Goal: Use online tool/utility: Utilize a website feature to perform a specific function

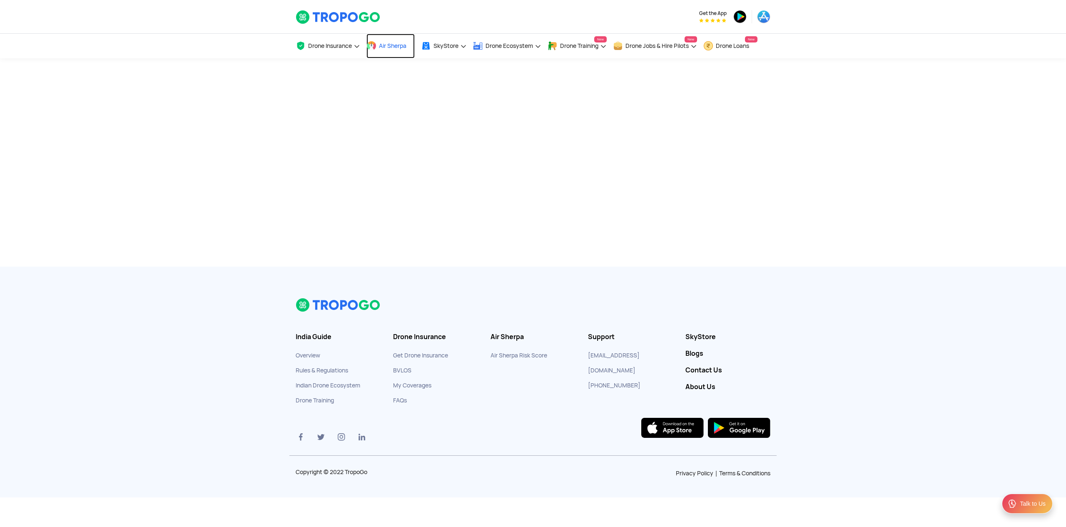
click at [393, 42] on span "Air Sherpa" at bounding box center [392, 45] width 27 height 7
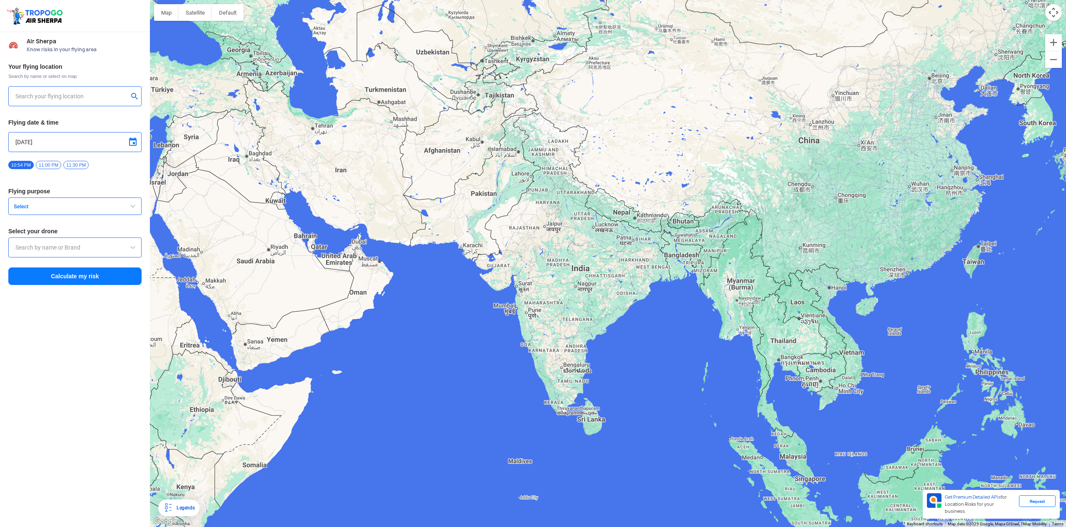
type input "[STREET_ADDRESS]"
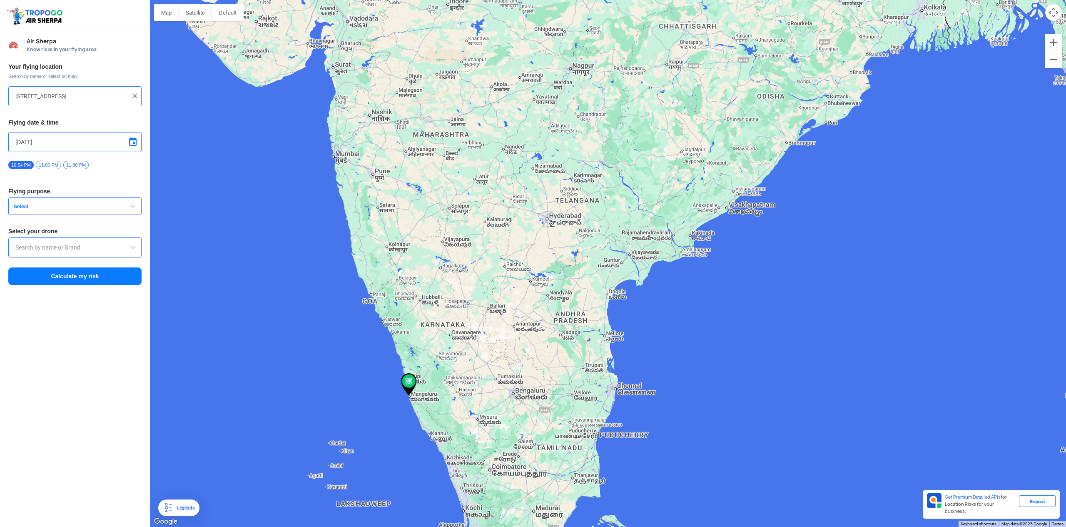
drag, startPoint x: 484, startPoint y: 362, endPoint x: 507, endPoint y: 253, distance: 111.8
click at [507, 253] on div at bounding box center [608, 263] width 916 height 527
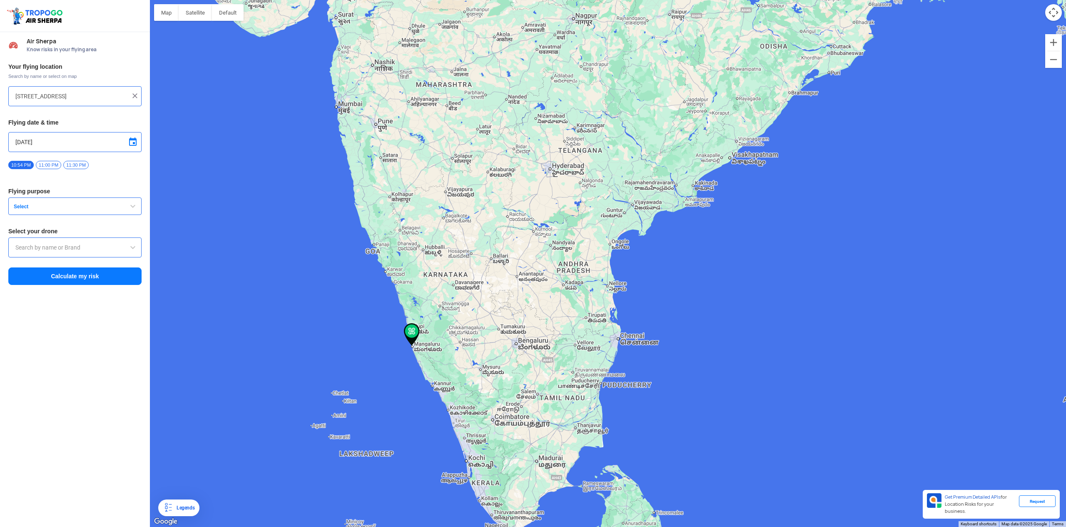
drag, startPoint x: 409, startPoint y: 373, endPoint x: 409, endPoint y: 329, distance: 43.7
click at [409, 329] on img at bounding box center [412, 334] width 16 height 22
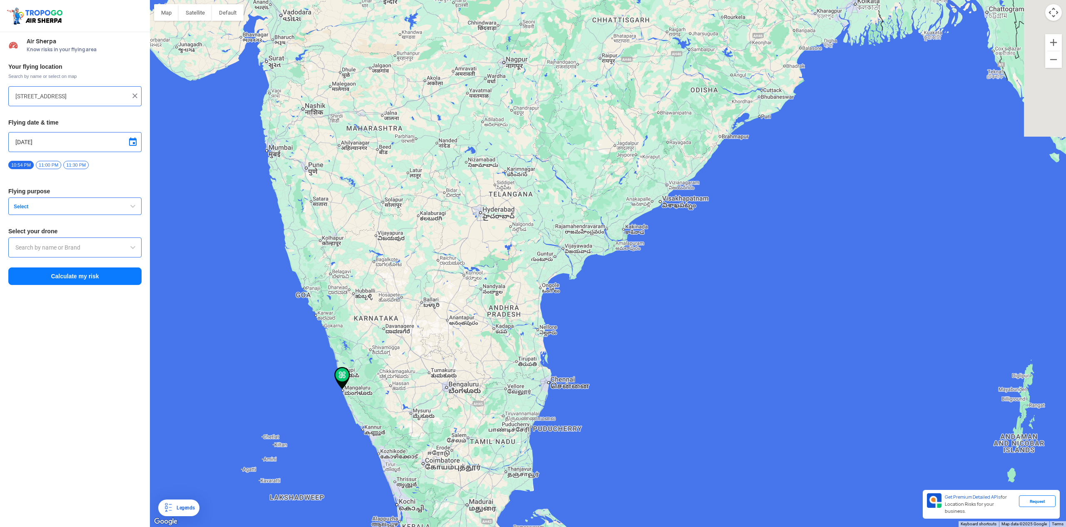
drag, startPoint x: 438, startPoint y: 329, endPoint x: 346, endPoint y: 373, distance: 101.7
click at [346, 375] on img at bounding box center [342, 378] width 16 height 22
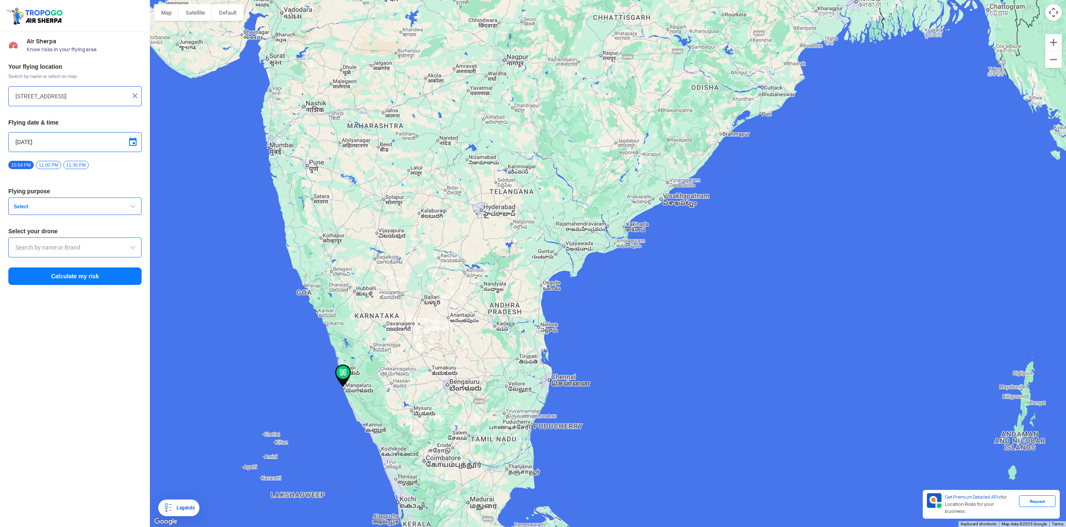
click at [135, 96] on img at bounding box center [135, 96] width 8 height 8
click at [350, 262] on div at bounding box center [608, 263] width 916 height 527
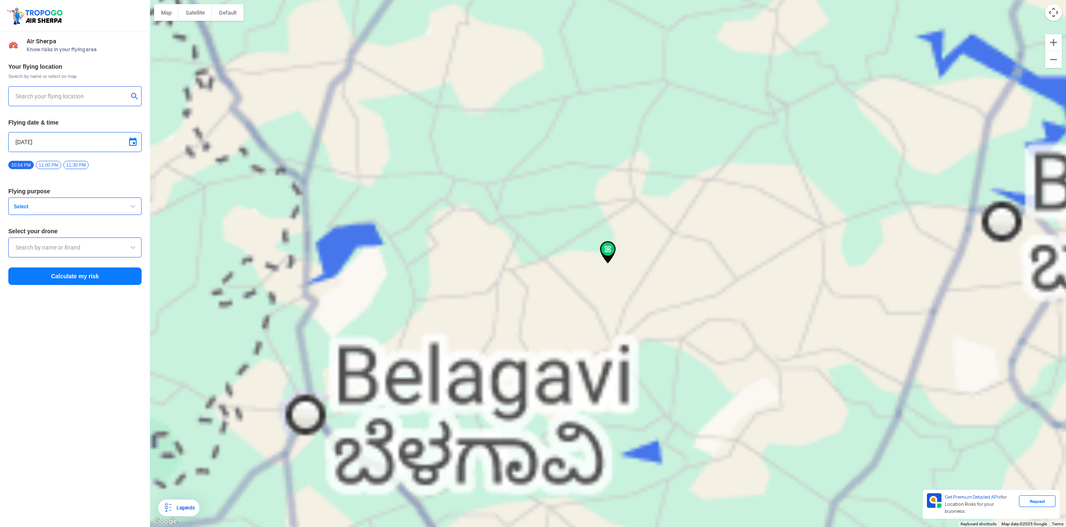
type input "Govanakoppa K.S., [GEOGRAPHIC_DATA], [GEOGRAPHIC_DATA]"
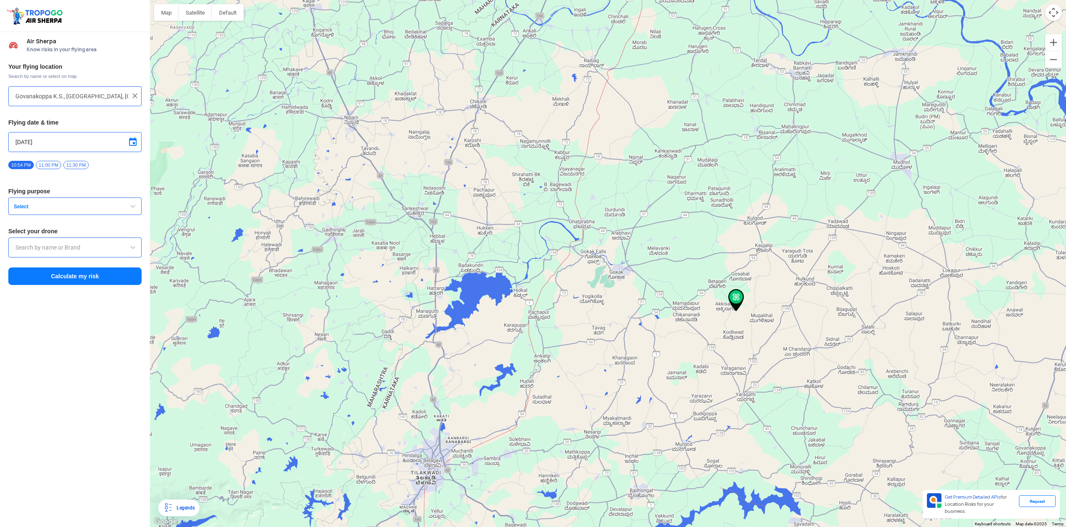
drag, startPoint x: 517, startPoint y: 303, endPoint x: 711, endPoint y: 349, distance: 199.4
click at [711, 349] on div at bounding box center [608, 263] width 916 height 527
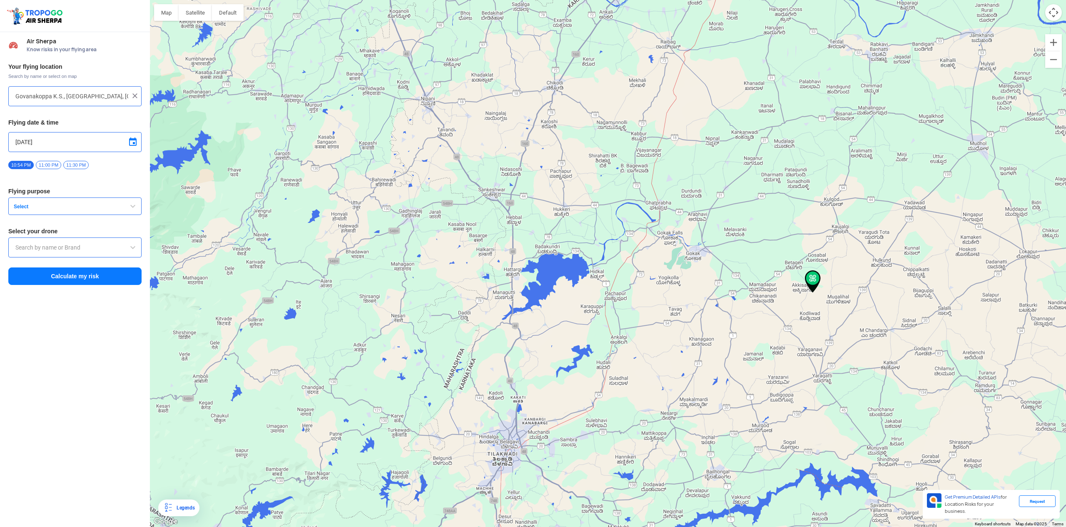
drag, startPoint x: 819, startPoint y: 309, endPoint x: 784, endPoint y: 277, distance: 47.4
click at [805, 277] on img at bounding box center [813, 281] width 16 height 22
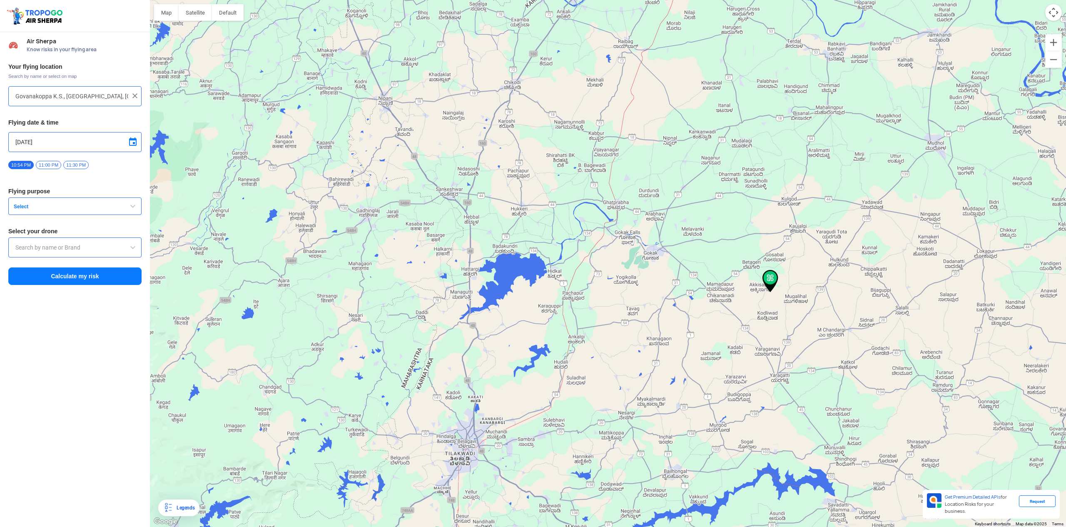
click at [136, 98] on img at bounding box center [135, 96] width 8 height 8
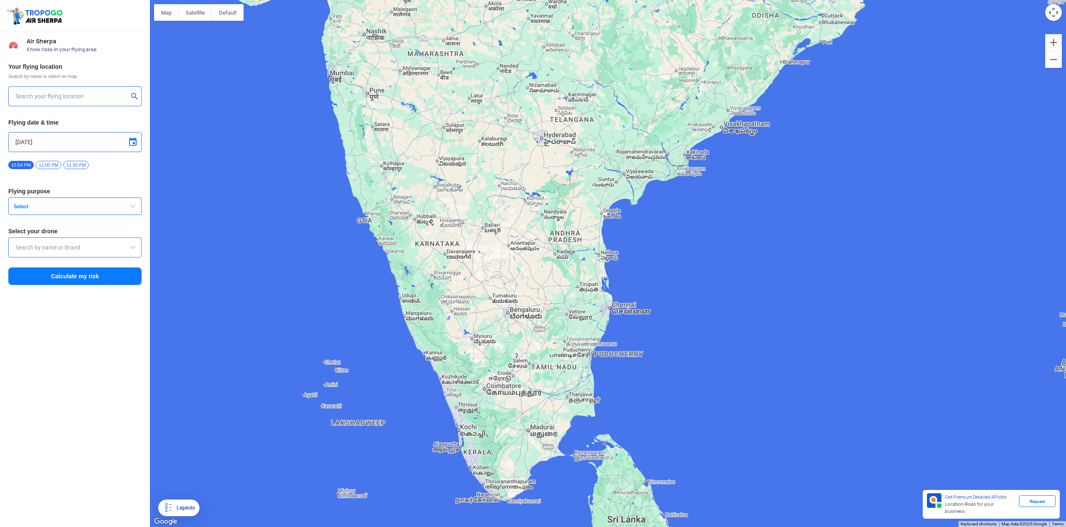
drag, startPoint x: 505, startPoint y: 279, endPoint x: 507, endPoint y: 227, distance: 52.5
click at [509, 226] on div at bounding box center [608, 263] width 916 height 527
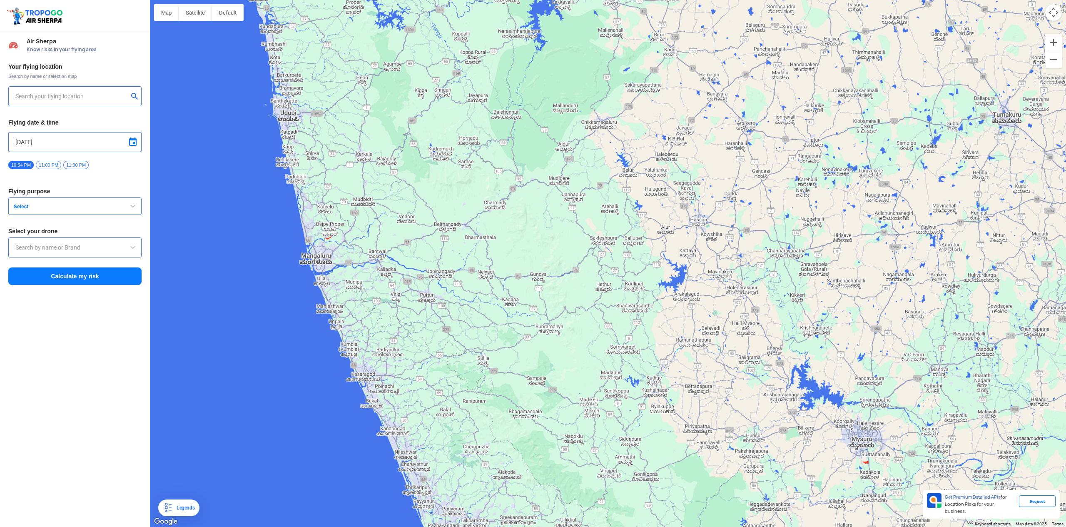
click at [41, 99] on input "text" at bounding box center [71, 96] width 113 height 10
type input "Lalbagh, [GEOGRAPHIC_DATA], [GEOGRAPHIC_DATA] 575003, [GEOGRAPHIC_DATA]"
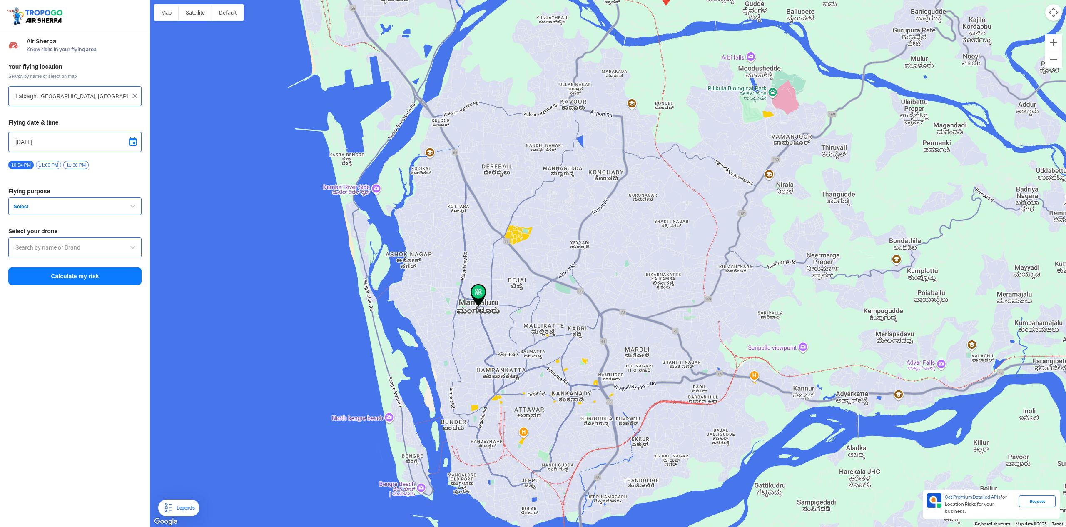
drag, startPoint x: 518, startPoint y: 192, endPoint x: 535, endPoint y: 410, distance: 219.4
click at [535, 411] on div at bounding box center [608, 263] width 916 height 527
click at [478, 289] on img at bounding box center [478, 295] width 16 height 22
click at [96, 205] on span "Select" at bounding box center [62, 206] width 104 height 7
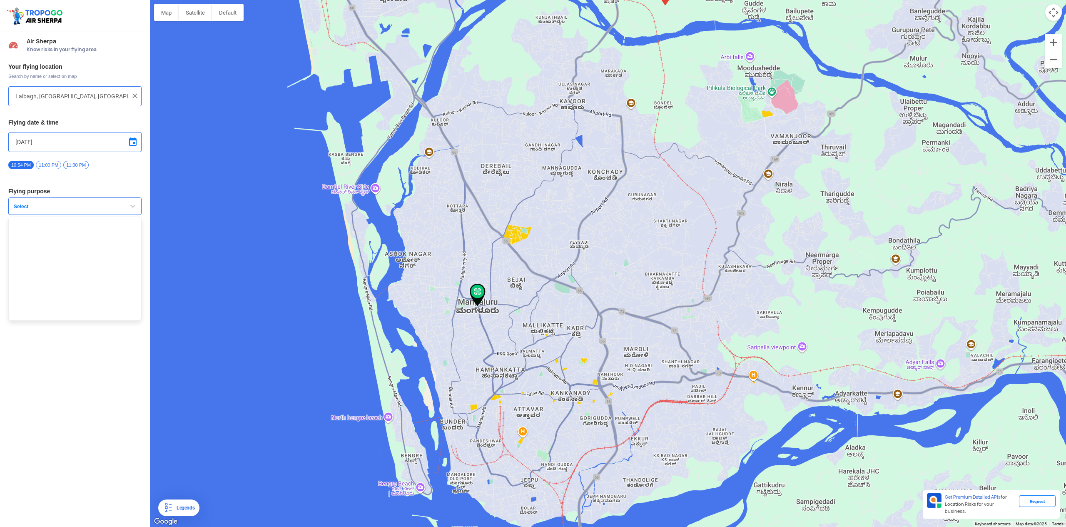
click at [134, 141] on span at bounding box center [133, 142] width 10 height 10
click at [55, 180] on span "8" at bounding box center [54, 183] width 10 height 10
type input "[DATE]"
drag, startPoint x: 125, startPoint y: 165, endPoint x: 30, endPoint y: 163, distance: 94.6
click at [30, 163] on div "12:00 AM 12:30 AM 1:00 AM 1:30 AM 2:00 AM 2:30 AM 3:00 AM 3:30 AM 4:00 AM 4:30 …" at bounding box center [74, 167] width 133 height 15
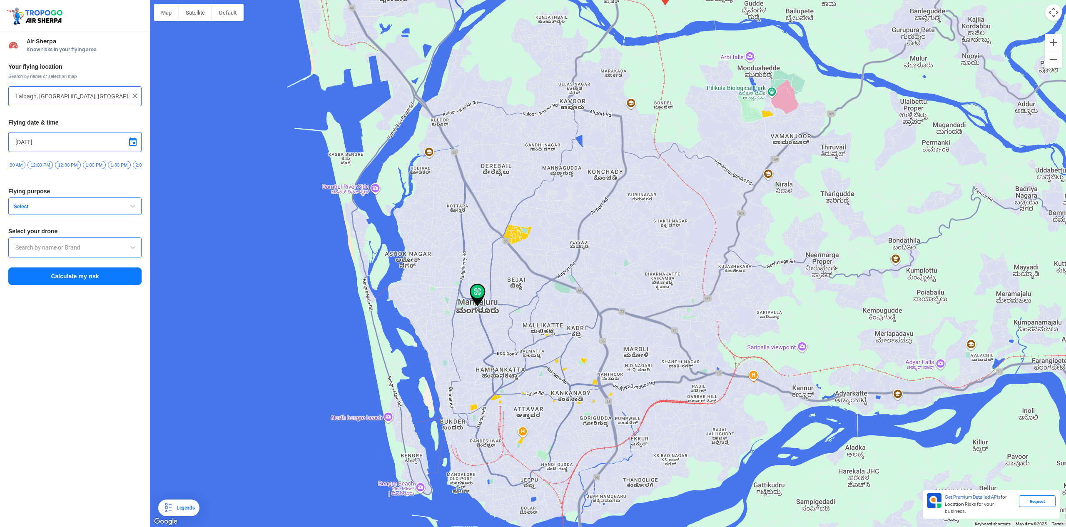
scroll to position [0, 605]
click at [51, 214] on button "Select" at bounding box center [74, 205] width 133 height 17
click at [135, 207] on span "button" at bounding box center [133, 206] width 10 height 10
click at [82, 248] on input "text" at bounding box center [74, 247] width 119 height 10
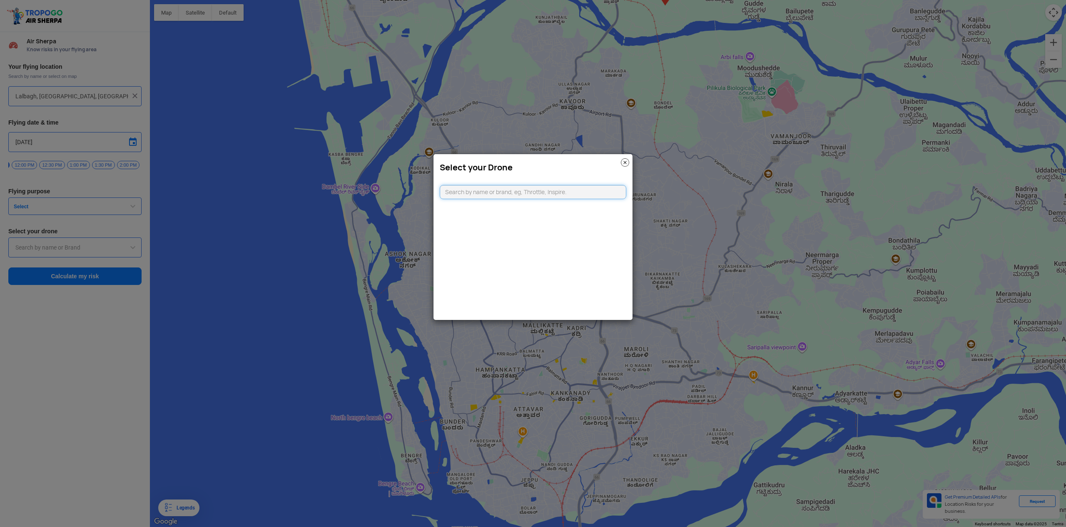
drag, startPoint x: 490, startPoint y: 195, endPoint x: 519, endPoint y: 194, distance: 29.2
click at [490, 195] on input "text" at bounding box center [533, 192] width 187 height 14
click at [468, 193] on input "text" at bounding box center [533, 192] width 187 height 14
paste input "d"
type input "dji"
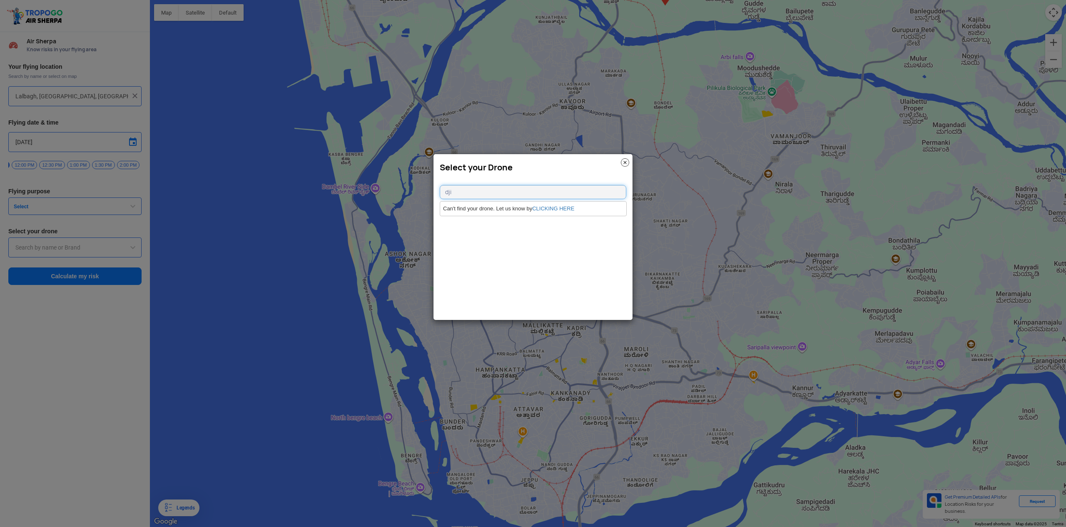
drag, startPoint x: 450, startPoint y: 194, endPoint x: 412, endPoint y: 195, distance: 37.9
click at [412, 195] on modal-container "Select your Drone dji Can't find your drone. Let us know by CLICKING HERE" at bounding box center [533, 263] width 1066 height 527
type input "in"
click at [557, 210] on link "CLICKING HERE" at bounding box center [553, 208] width 42 height 6
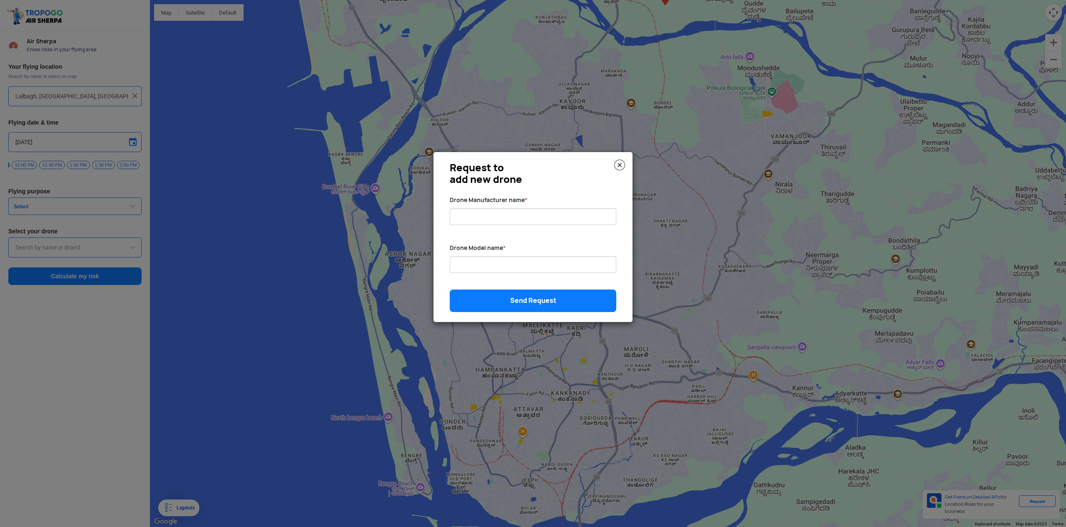
click at [621, 163] on img at bounding box center [619, 165] width 11 height 11
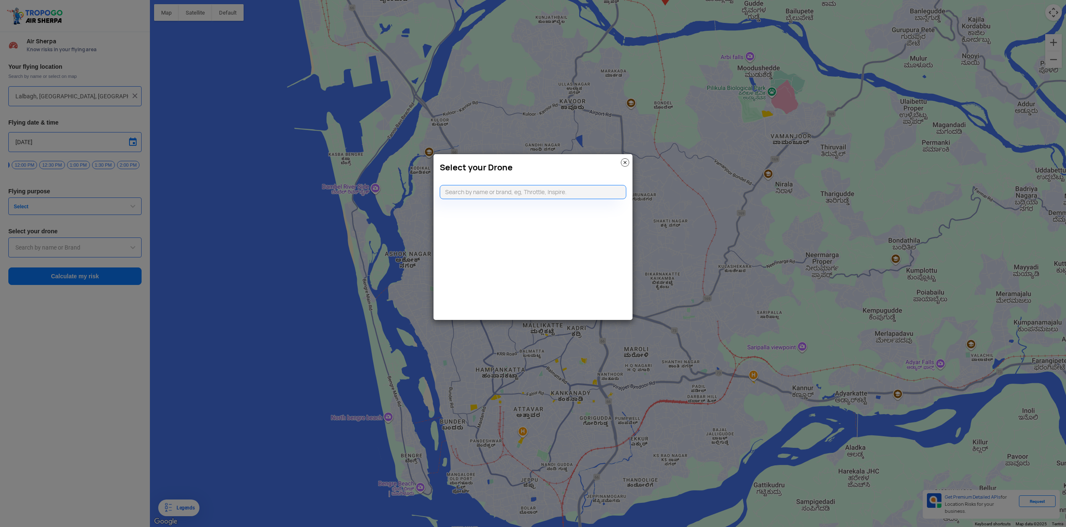
click at [625, 164] on img at bounding box center [625, 162] width 8 height 8
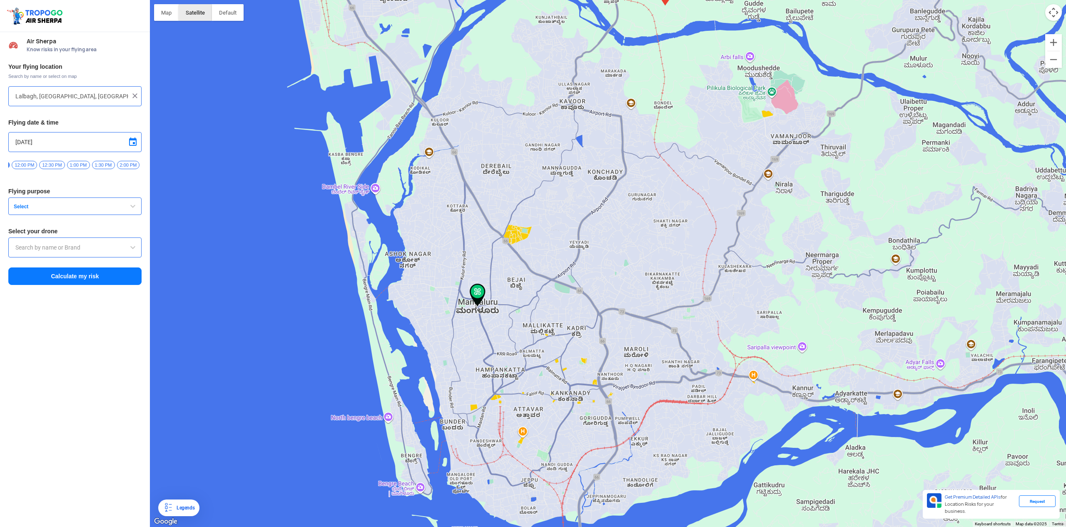
click at [195, 14] on button "Satellite" at bounding box center [195, 12] width 33 height 17
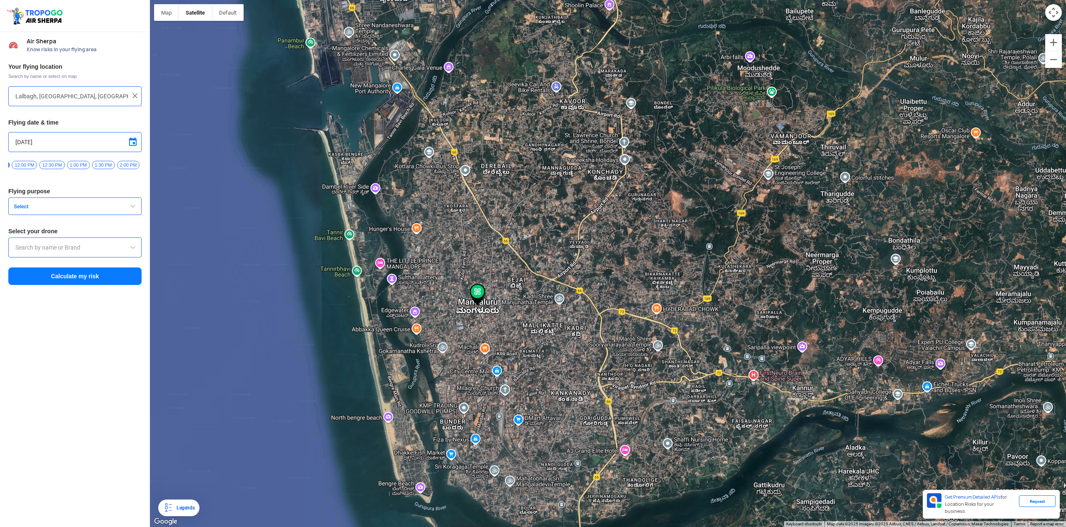
click at [444, 333] on div at bounding box center [608, 263] width 916 height 527
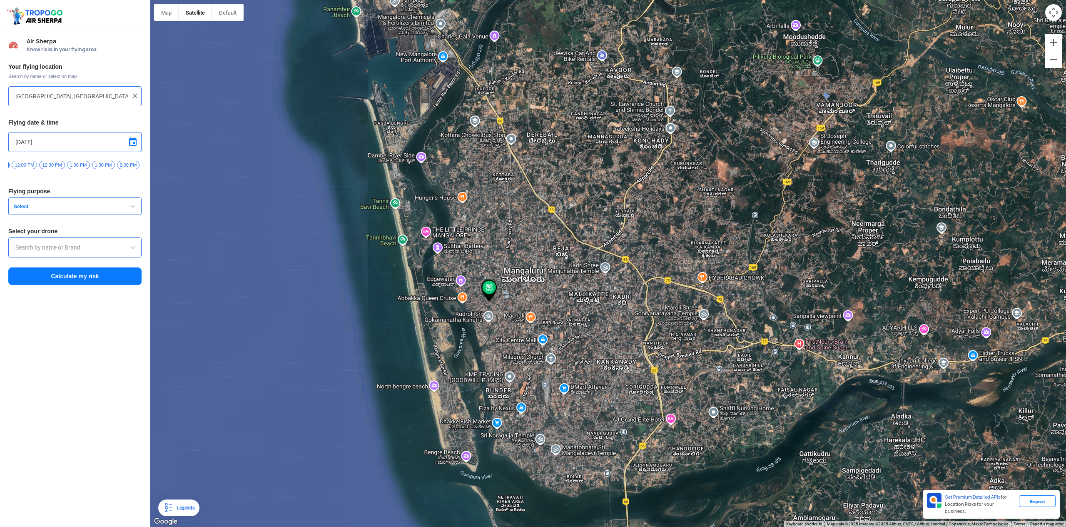
drag, startPoint x: 558, startPoint y: 323, endPoint x: 439, endPoint y: 362, distance: 125.4
click at [439, 362] on div at bounding box center [608, 263] width 916 height 527
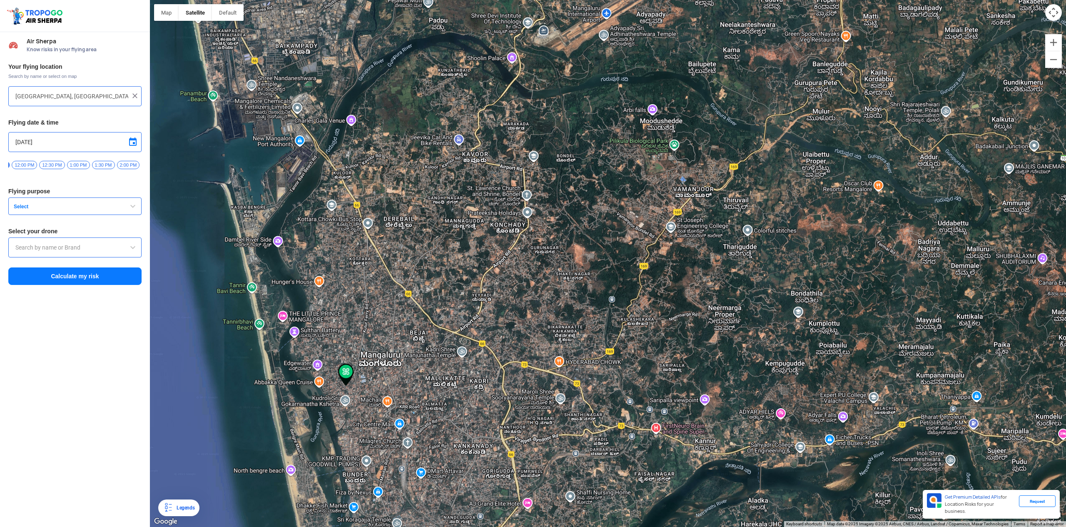
drag, startPoint x: 569, startPoint y: 291, endPoint x: 437, endPoint y: 359, distance: 148.5
click at [433, 370] on div at bounding box center [608, 263] width 916 height 527
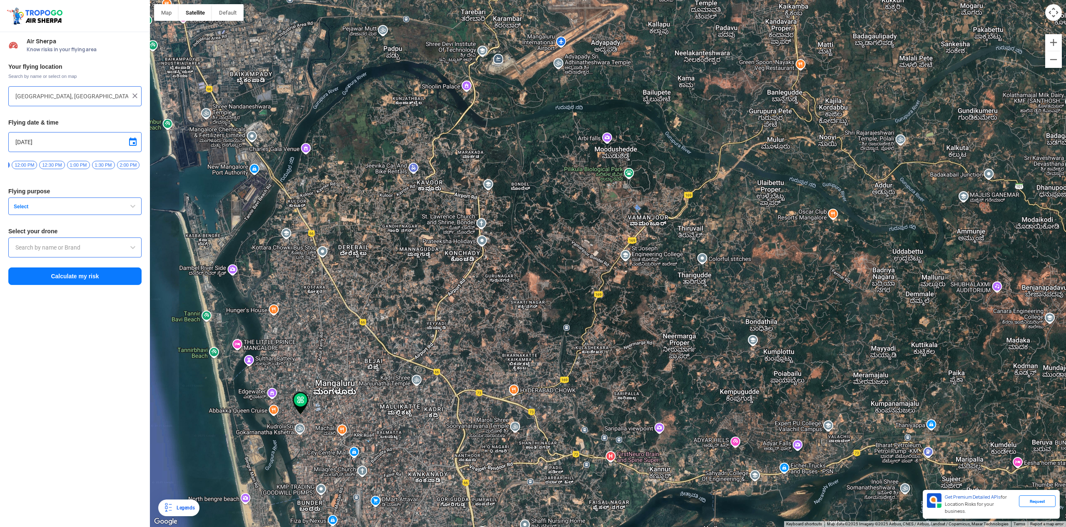
drag, startPoint x: 597, startPoint y: 190, endPoint x: 561, endPoint y: 191, distance: 35.4
click at [551, 217] on div at bounding box center [608, 263] width 916 height 527
click at [592, 136] on div at bounding box center [608, 263] width 916 height 527
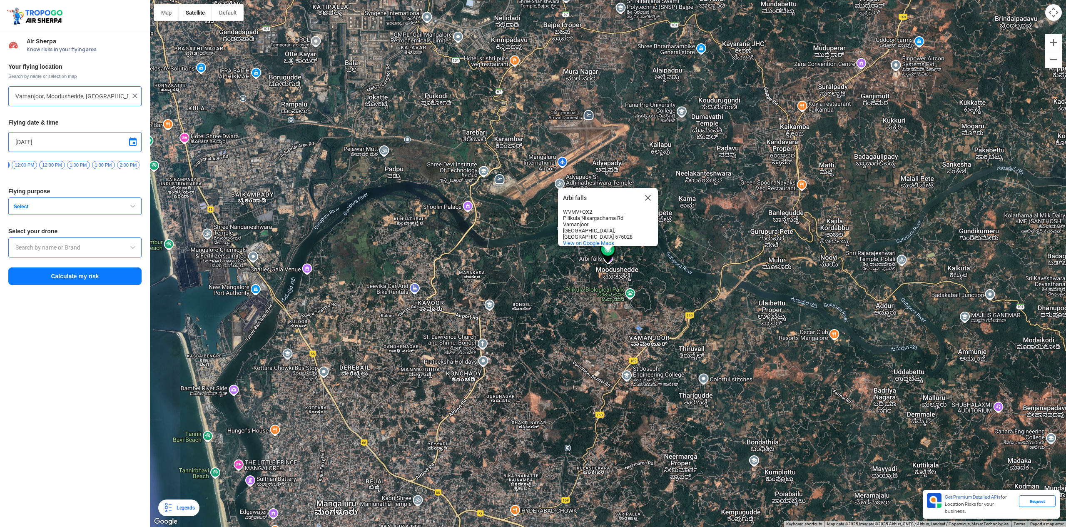
click at [590, 215] on div "WVMV+QX2" at bounding box center [600, 212] width 75 height 6
drag, startPoint x: 650, startPoint y: 195, endPoint x: 642, endPoint y: 197, distance: 8.3
click at [650, 195] on button "Close" at bounding box center [648, 198] width 20 height 20
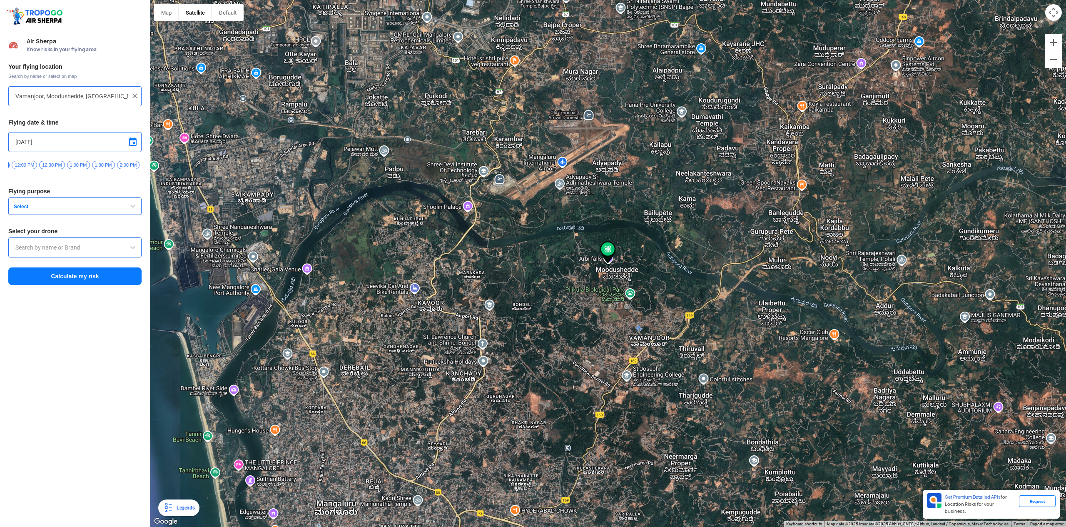
click at [630, 247] on div at bounding box center [608, 263] width 916 height 527
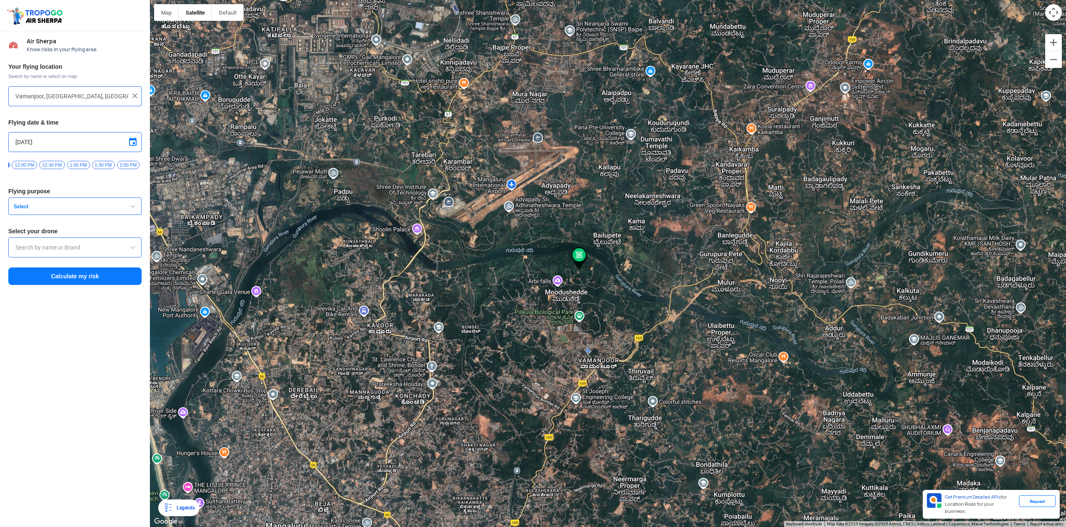
drag, startPoint x: 606, startPoint y: 250, endPoint x: 575, endPoint y: 253, distance: 31.3
click at [575, 253] on img at bounding box center [579, 258] width 16 height 22
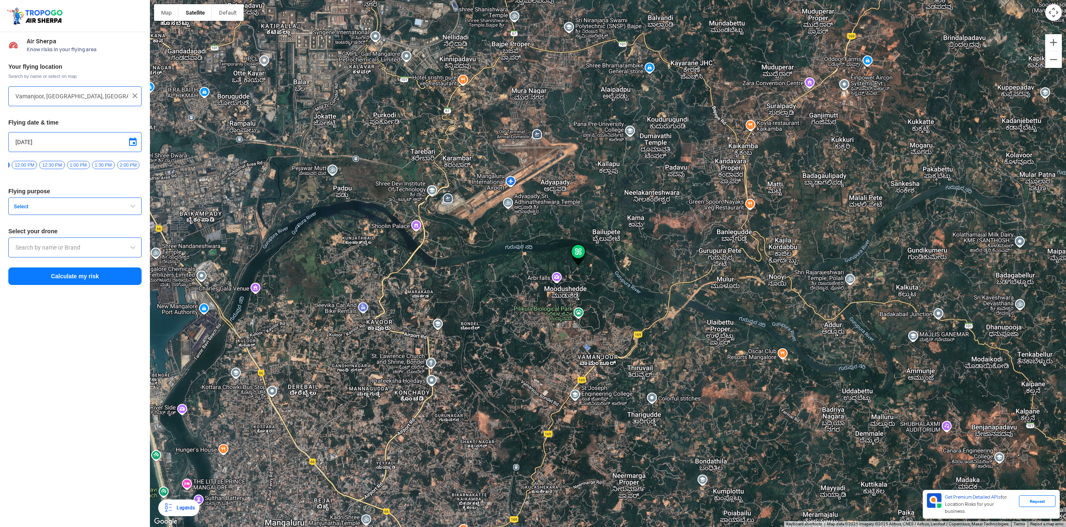
click at [540, 271] on div at bounding box center [608, 263] width 916 height 527
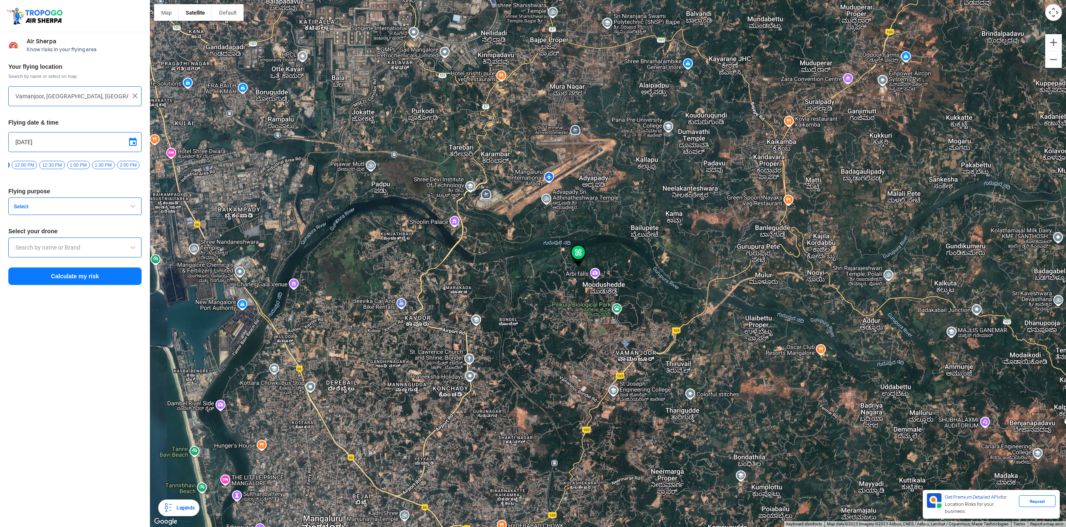
type input "Moodushedde Rd, Vamanjoor, [GEOGRAPHIC_DATA], [GEOGRAPHIC_DATA]"
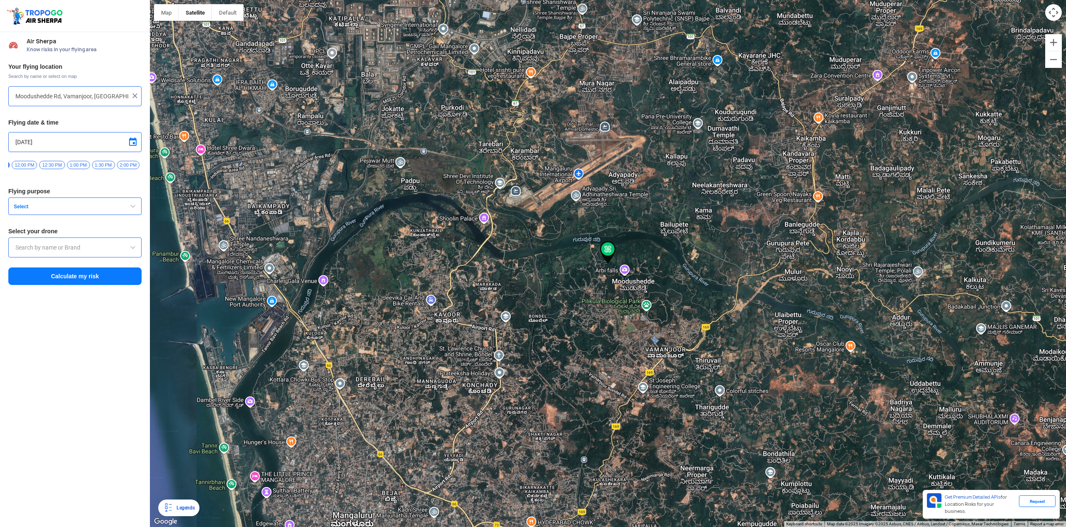
click at [84, 279] on button "Calculate my risk" at bounding box center [74, 275] width 133 height 17
click at [81, 288] on button "Calculate my risk" at bounding box center [74, 288] width 133 height 17
click at [134, 209] on span "button" at bounding box center [133, 206] width 10 height 10
click at [34, 208] on span "Select" at bounding box center [62, 206] width 104 height 7
click at [58, 207] on span "Select" at bounding box center [62, 206] width 104 height 7
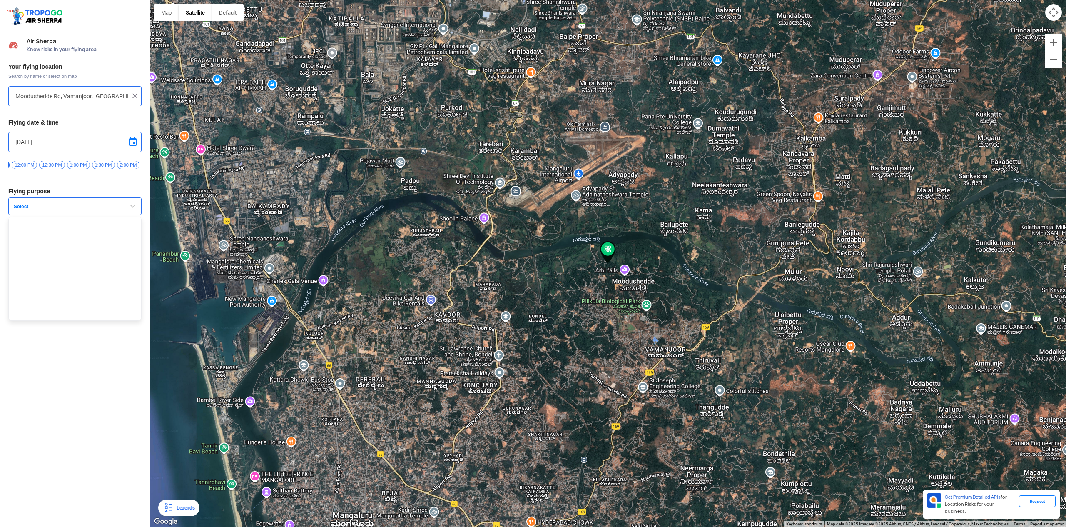
click at [44, 231] on ul at bounding box center [74, 269] width 133 height 104
click at [47, 257] on div at bounding box center [74, 247] width 133 height 20
click at [57, 213] on button "Select" at bounding box center [74, 205] width 133 height 17
click at [45, 264] on ul at bounding box center [74, 269] width 133 height 104
